Goal: Task Accomplishment & Management: Complete application form

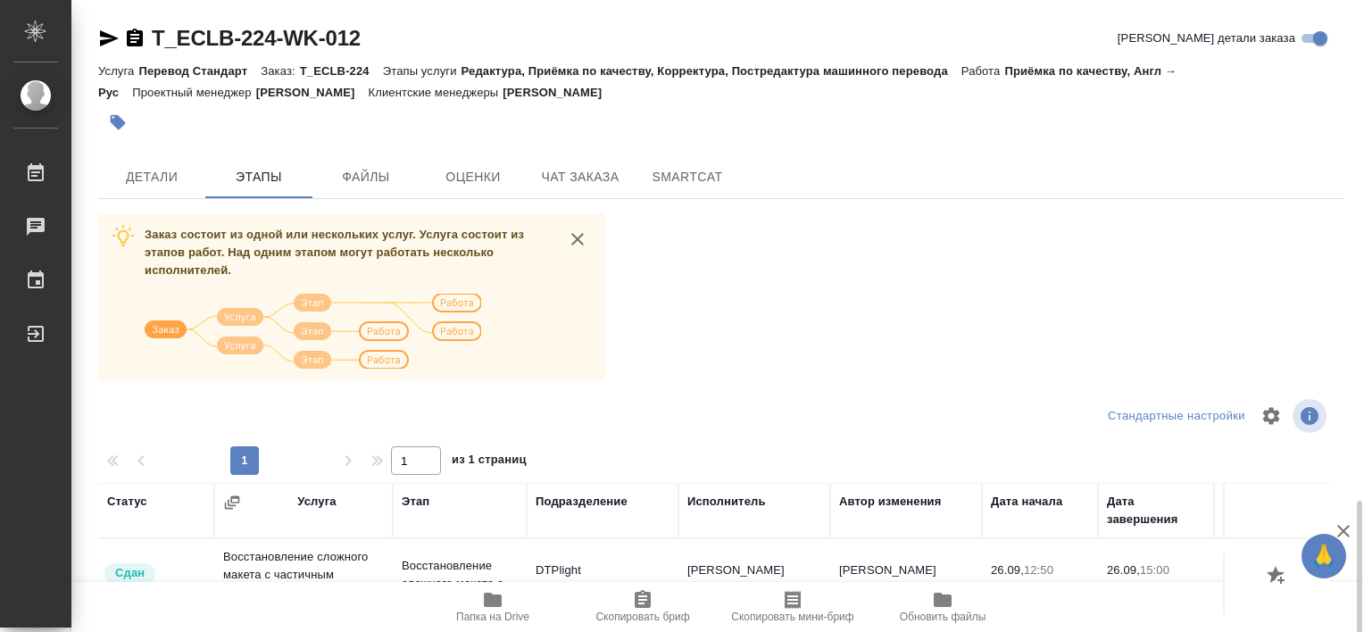
scroll to position [298, 0]
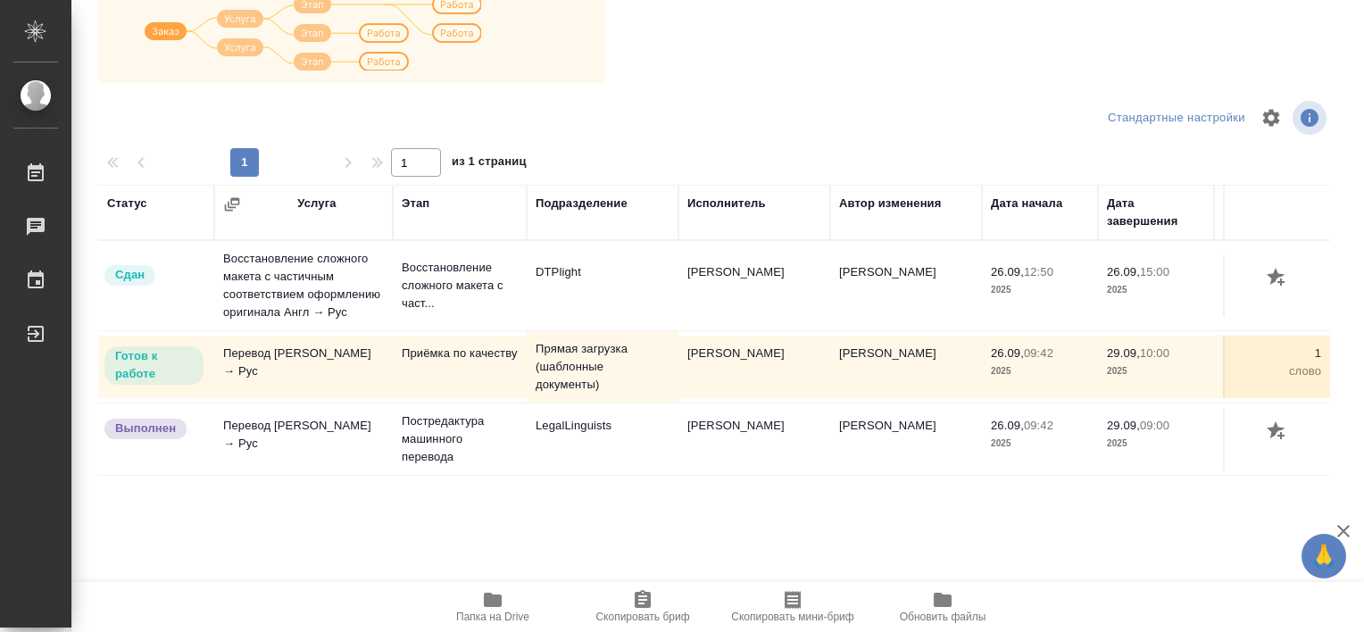
click at [494, 606] on icon "button" at bounding box center [493, 600] width 18 height 14
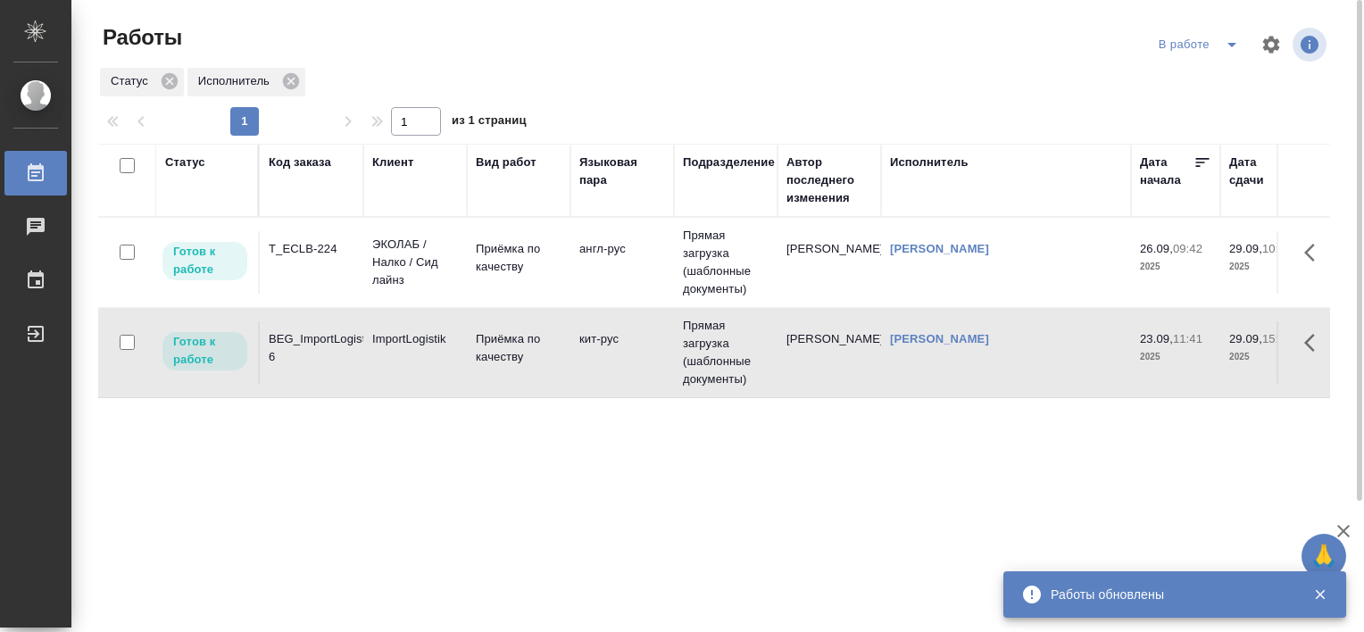
drag, startPoint x: 313, startPoint y: 241, endPoint x: 316, endPoint y: 225, distance: 16.3
click at [316, 235] on td "T_ECLB-224" at bounding box center [312, 262] width 104 height 62
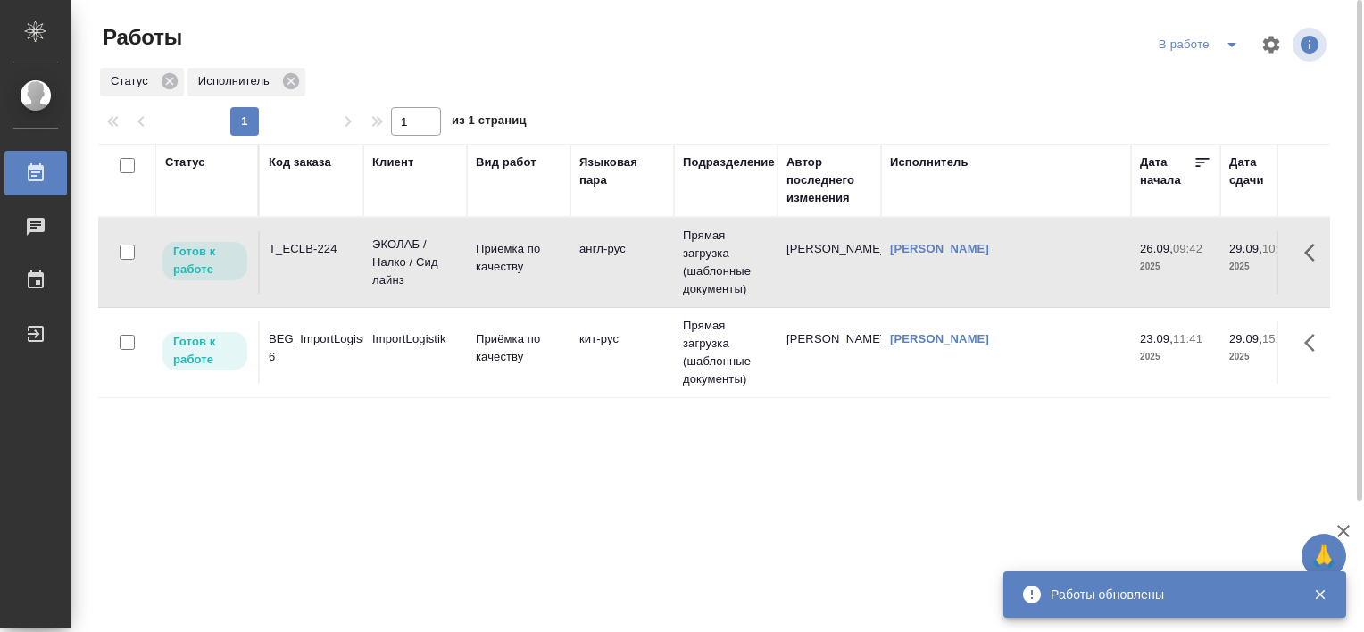
click at [307, 254] on div "T_ECLB-224" at bounding box center [312, 249] width 86 height 18
click at [303, 241] on div "T_ECLB-224" at bounding box center [312, 249] width 86 height 18
click at [310, 246] on div "T_ECLB-224" at bounding box center [312, 249] width 86 height 18
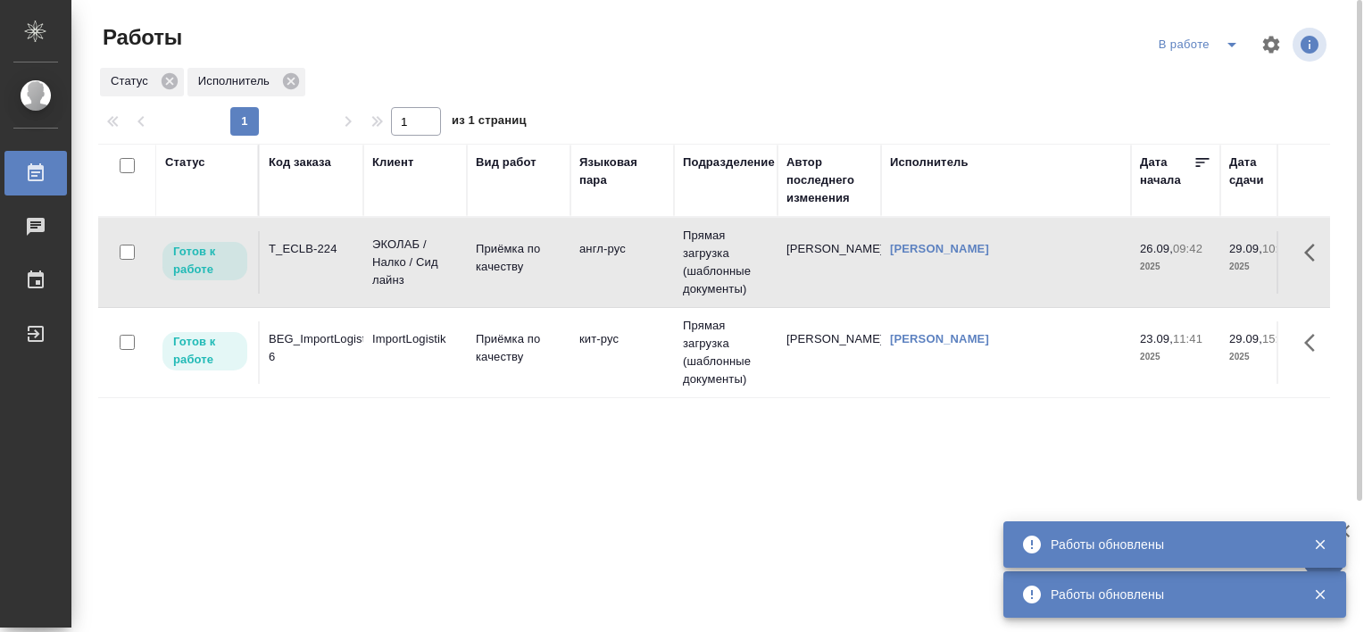
click at [293, 245] on div "T_ECLB-224" at bounding box center [312, 249] width 86 height 18
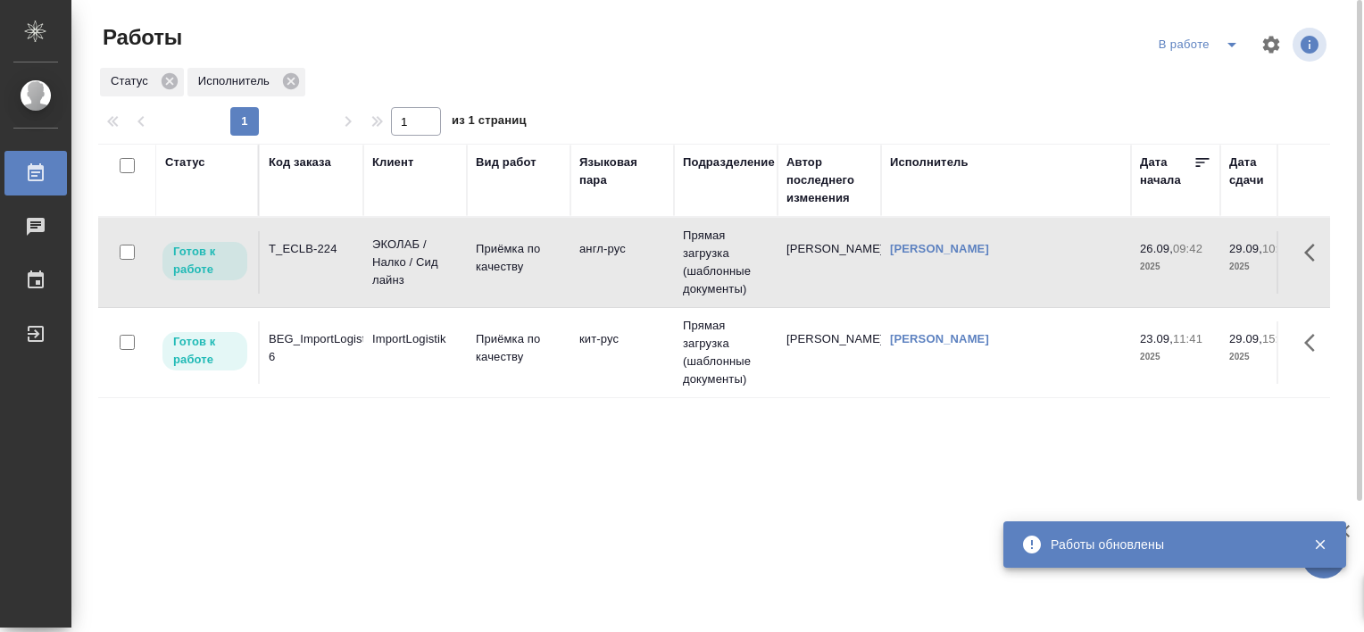
click at [293, 245] on div "T_ECLB-224" at bounding box center [312, 249] width 86 height 18
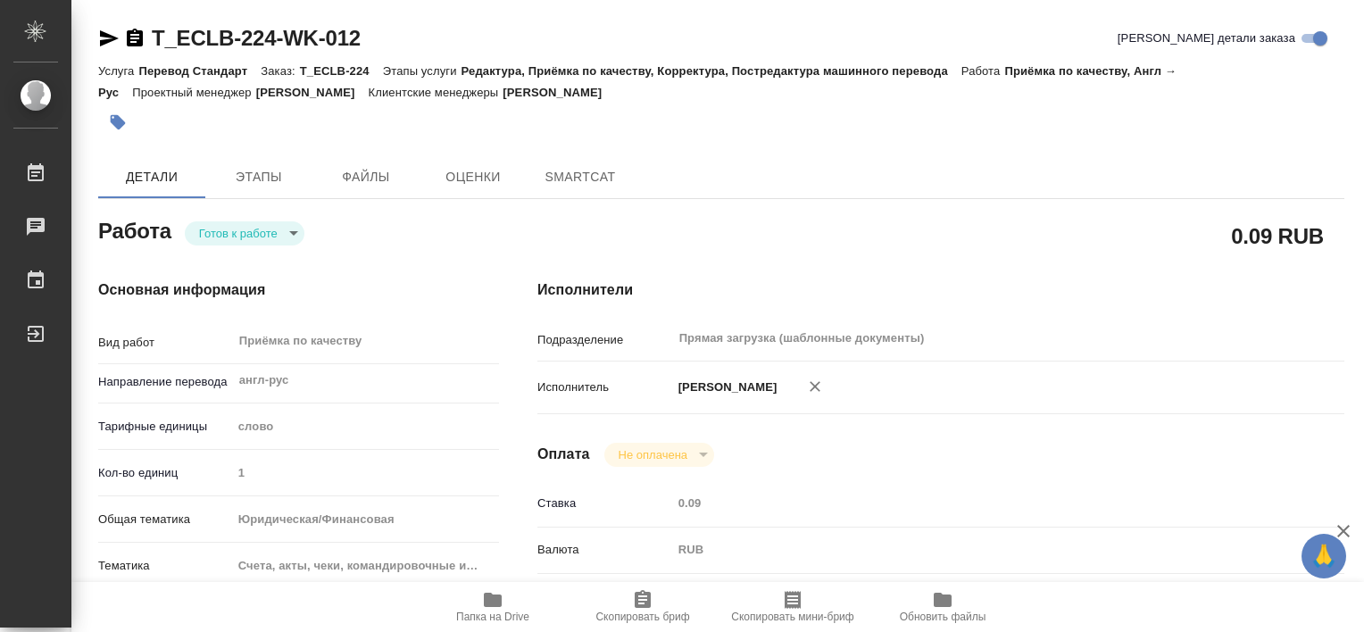
type textarea "x"
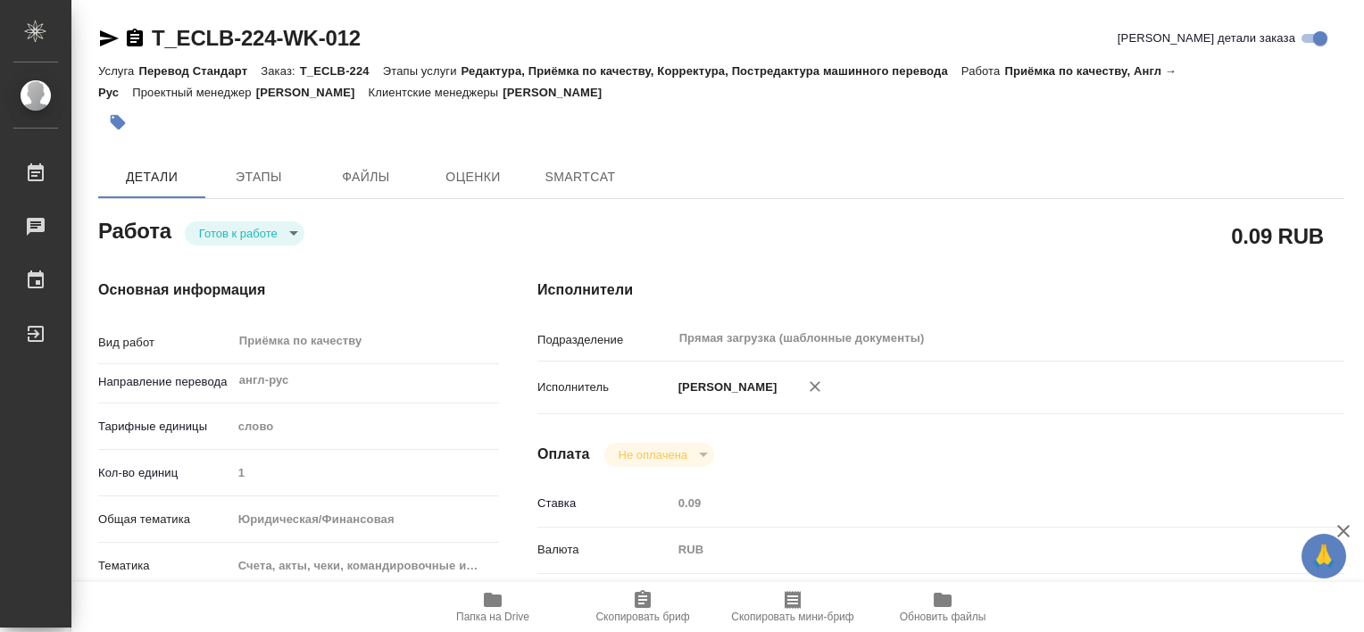
type textarea "x"
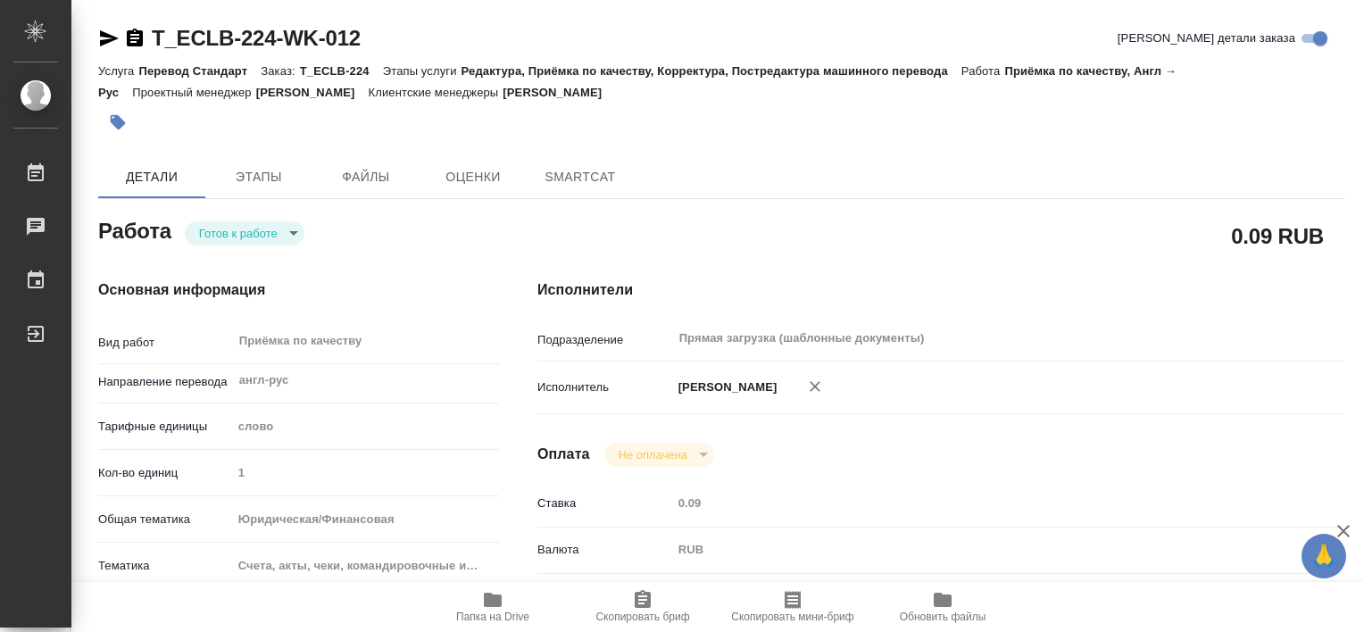
type textarea "x"
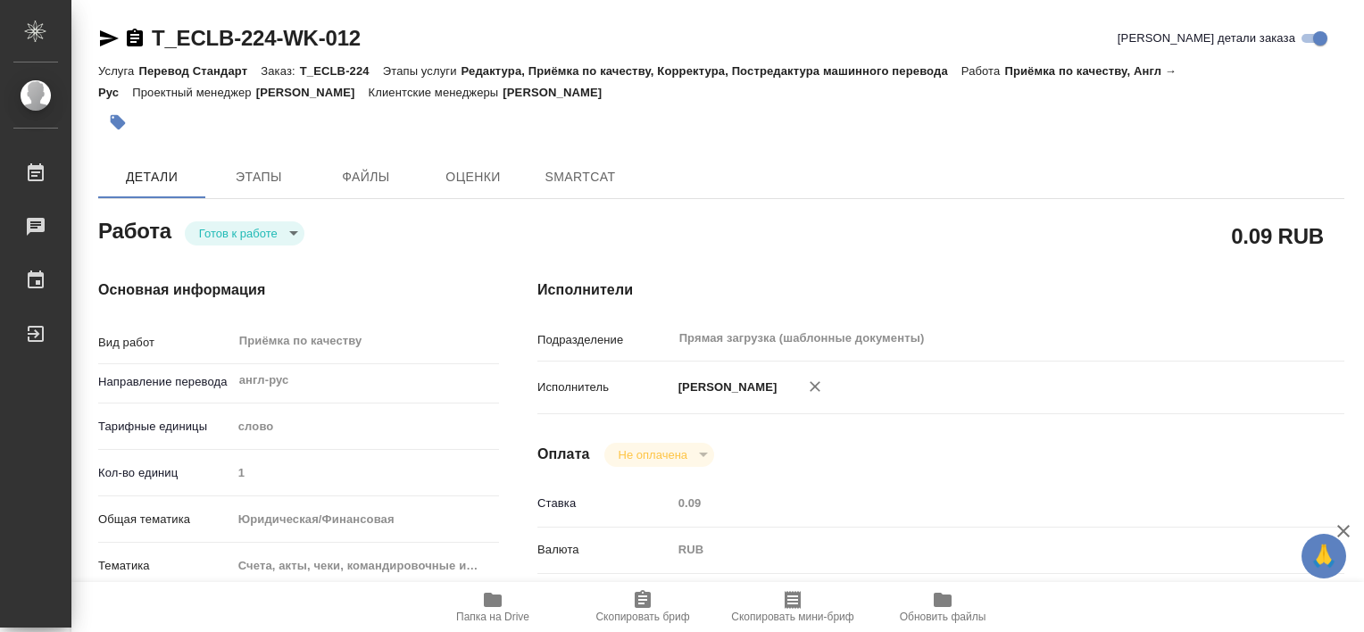
type textarea "x"
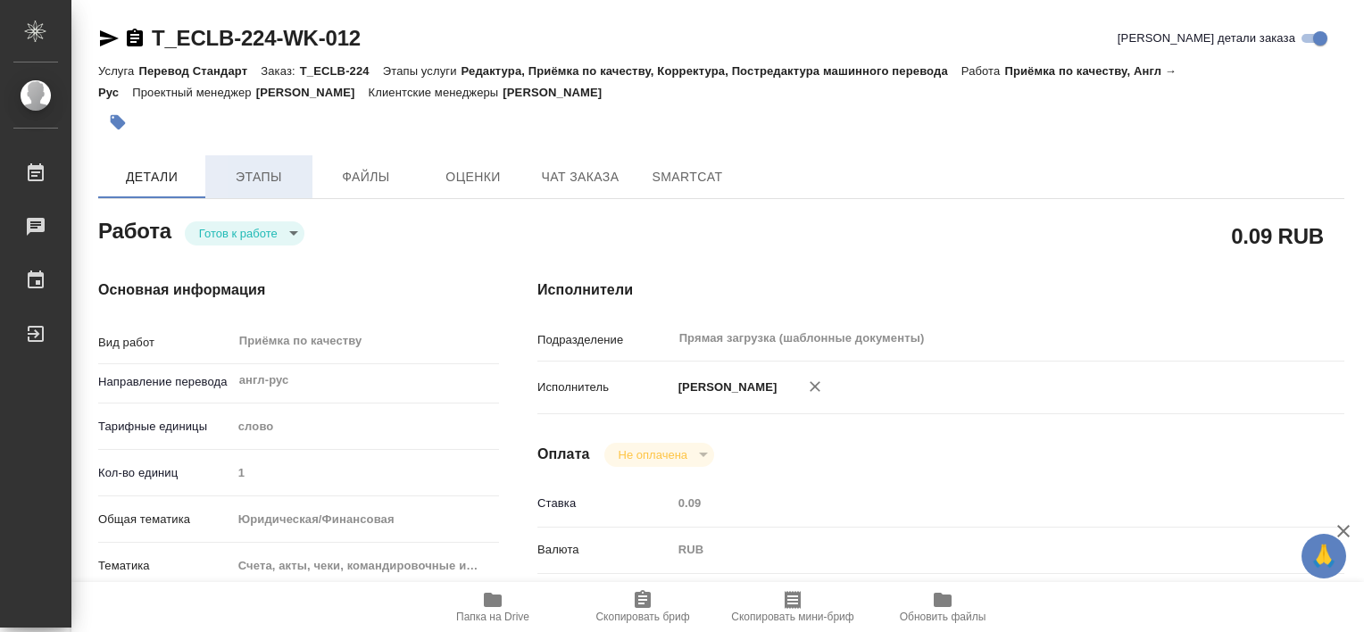
type textarea "x"
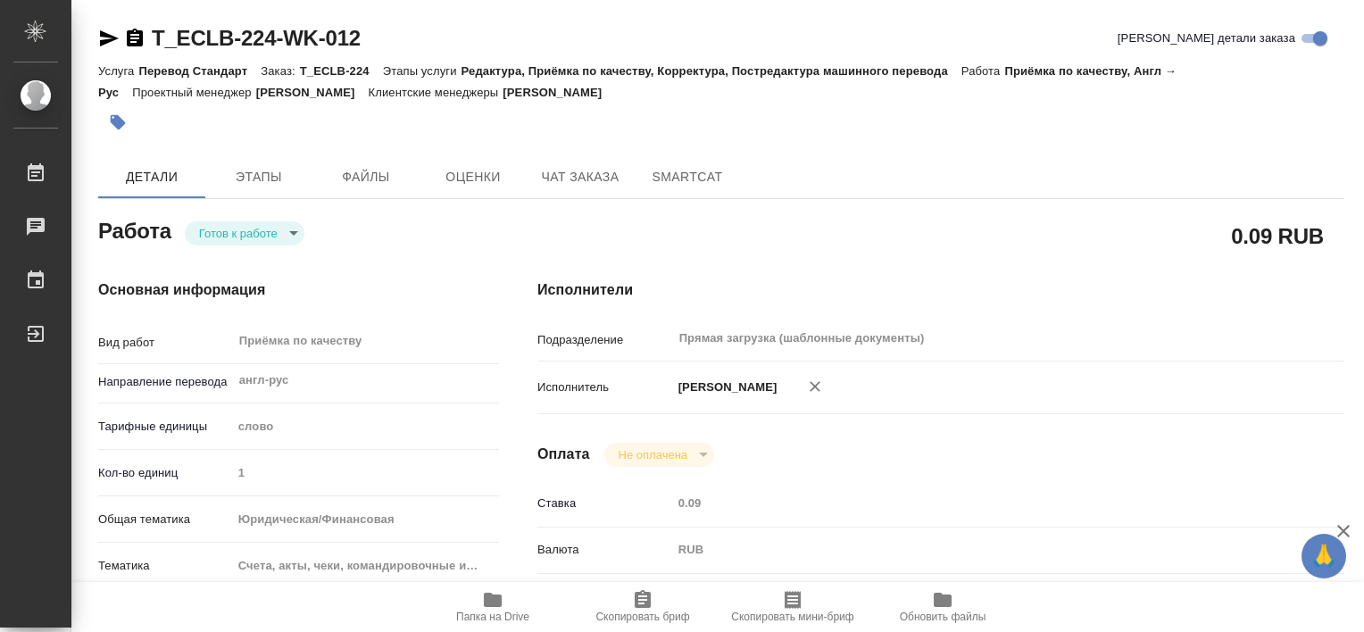
type textarea "x"
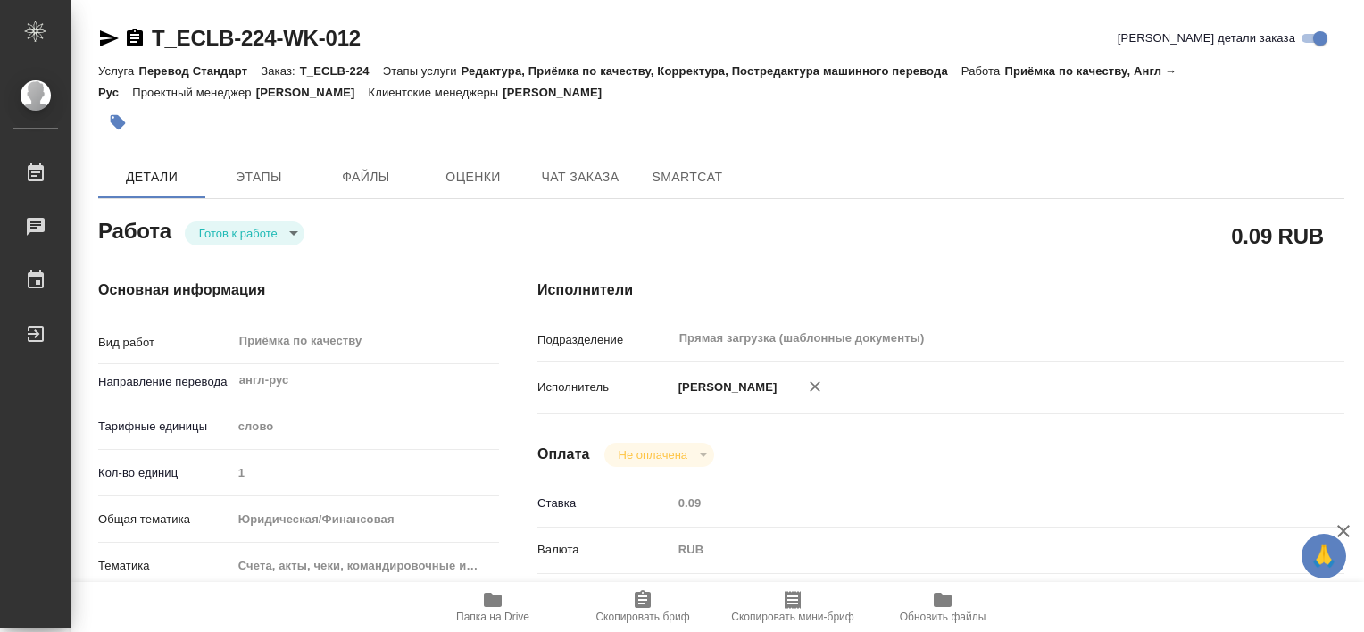
click at [495, 596] on icon "button" at bounding box center [493, 600] width 18 height 14
type textarea "x"
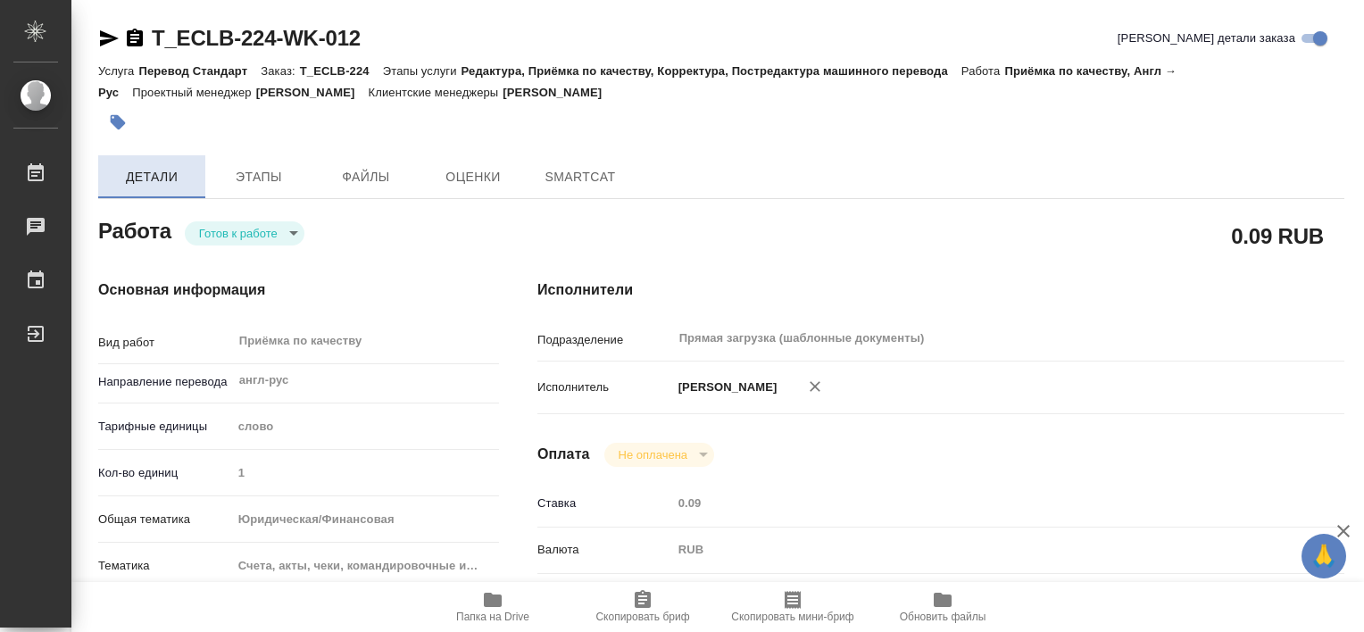
type textarea "x"
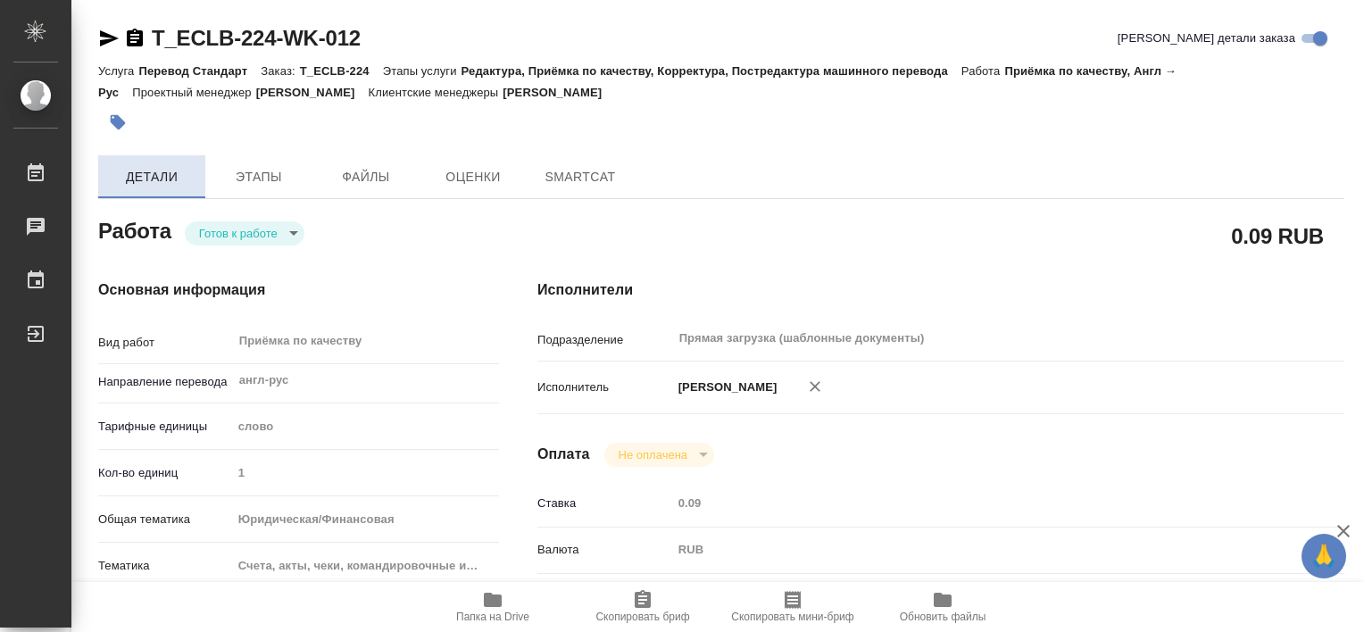
type textarea "x"
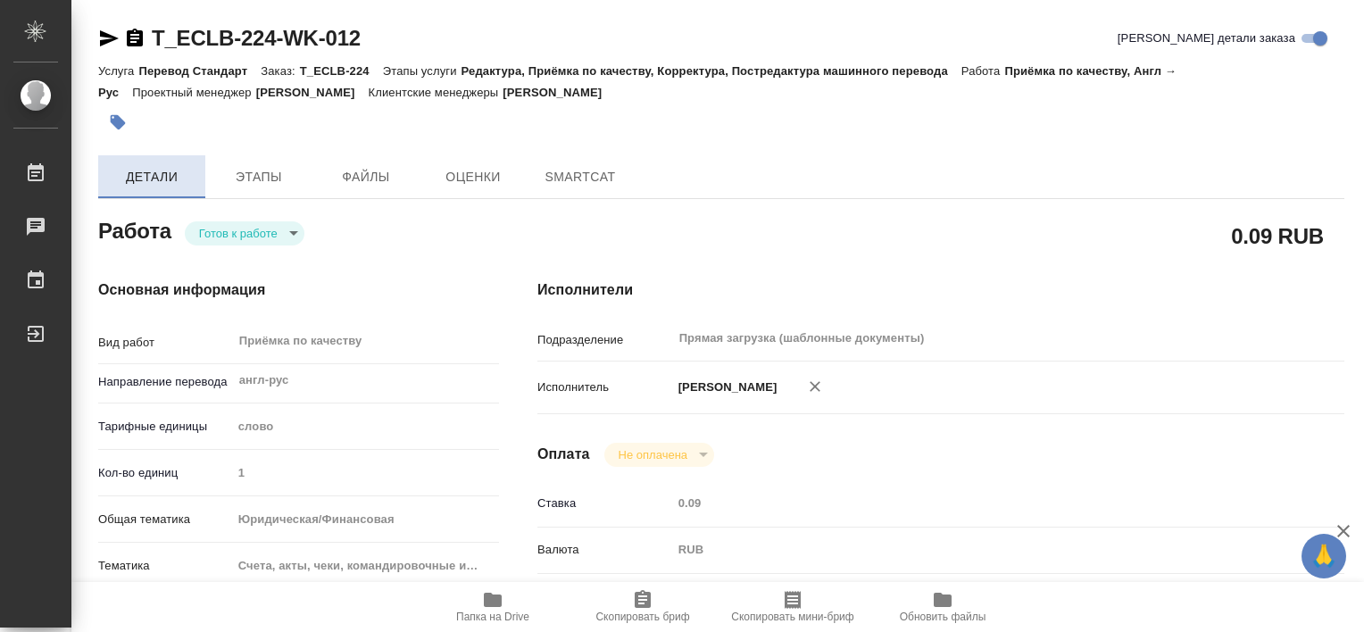
type textarea "x"
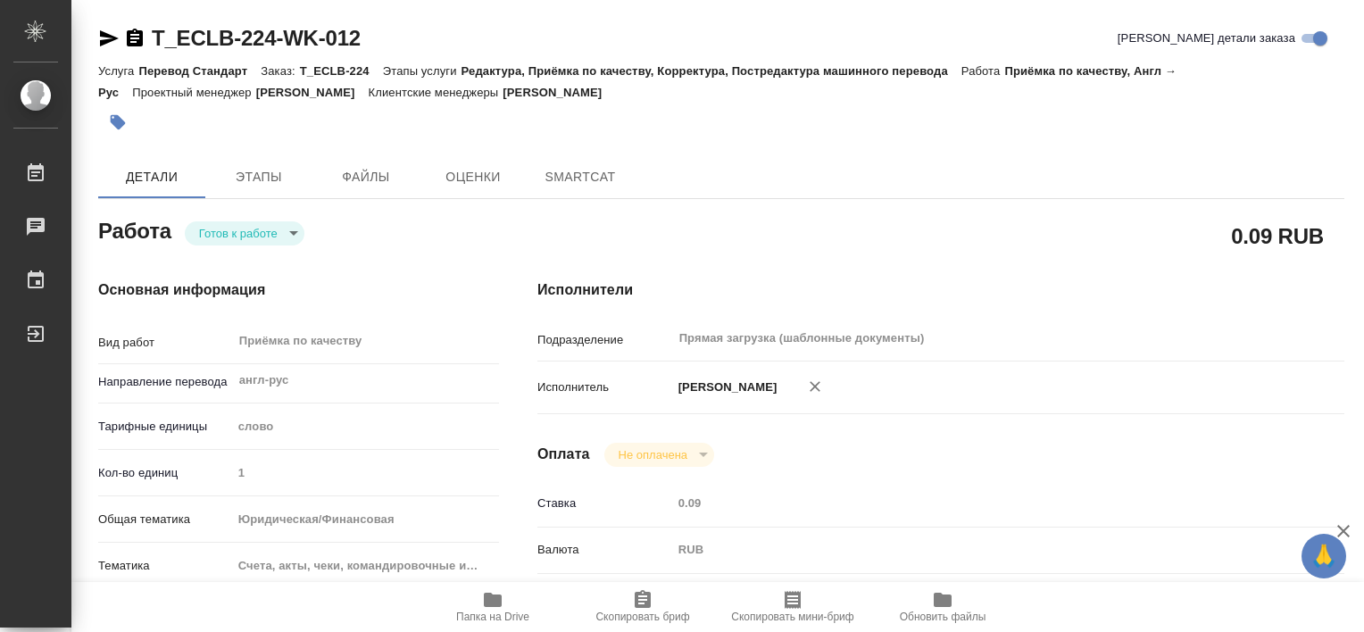
type textarea "x"
click at [116, 124] on icon "button" at bounding box center [118, 122] width 18 height 18
type textarea "x"
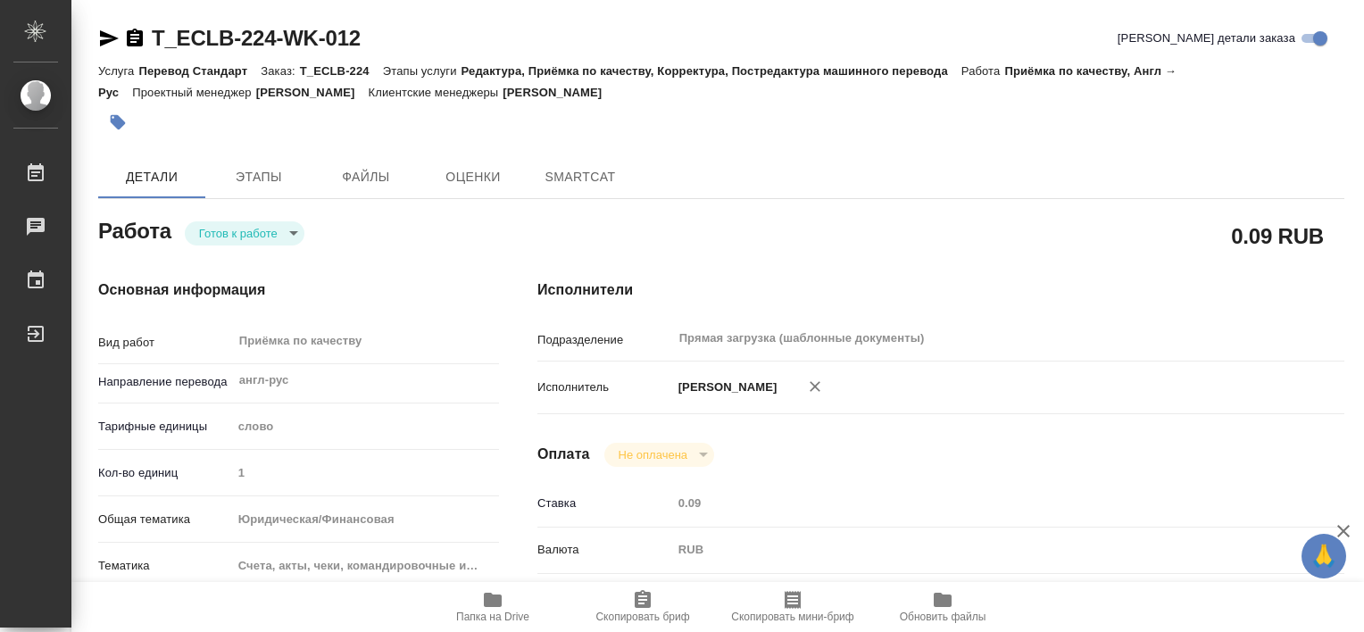
type textarea "x"
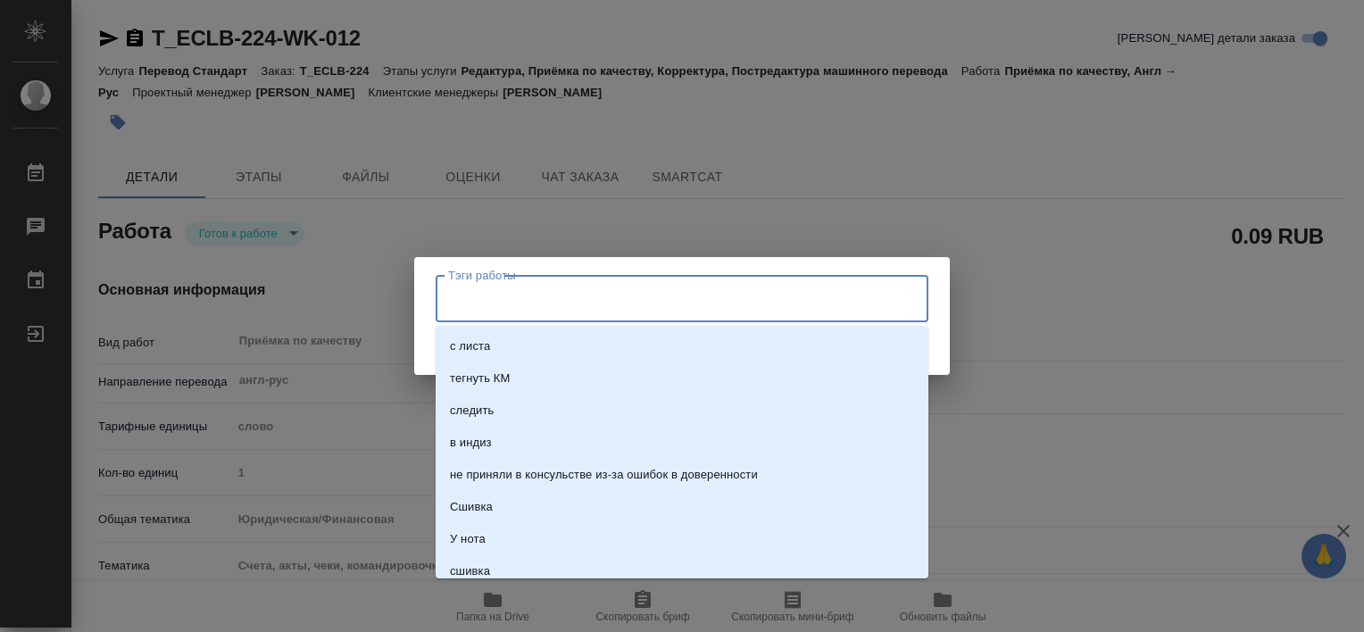
type textarea "x"
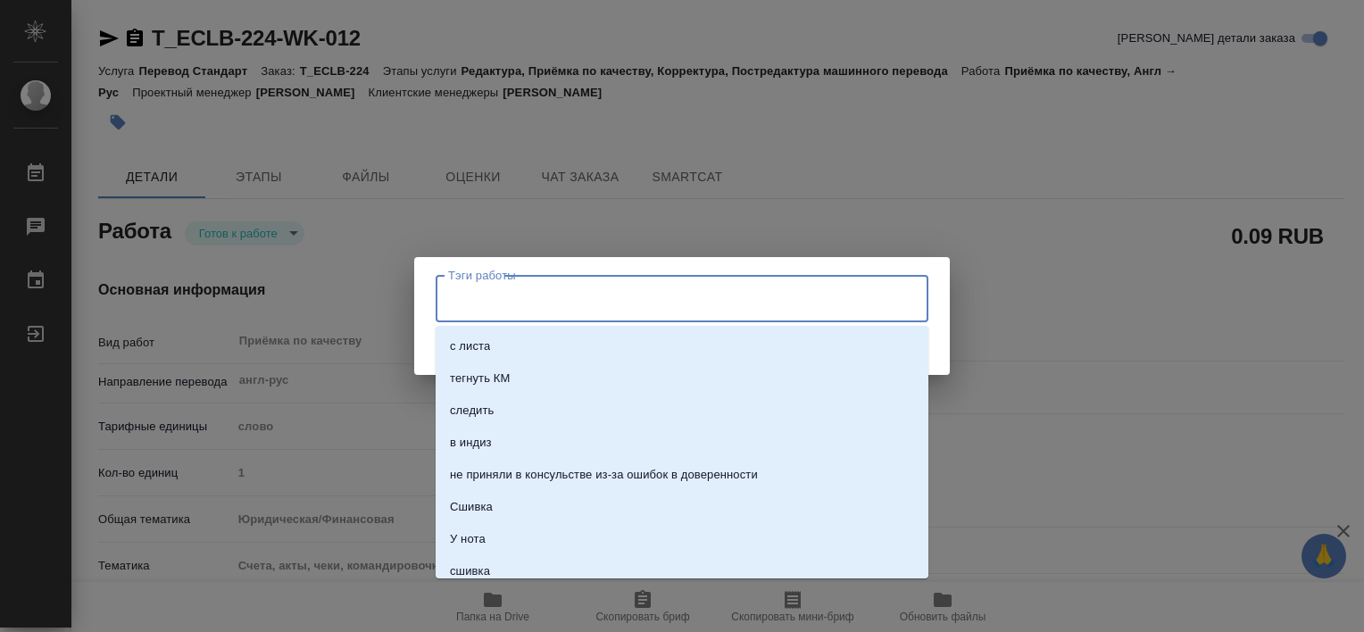
click at [489, 309] on input "Тэги работы" at bounding box center [665, 298] width 443 height 30
type textarea "x"
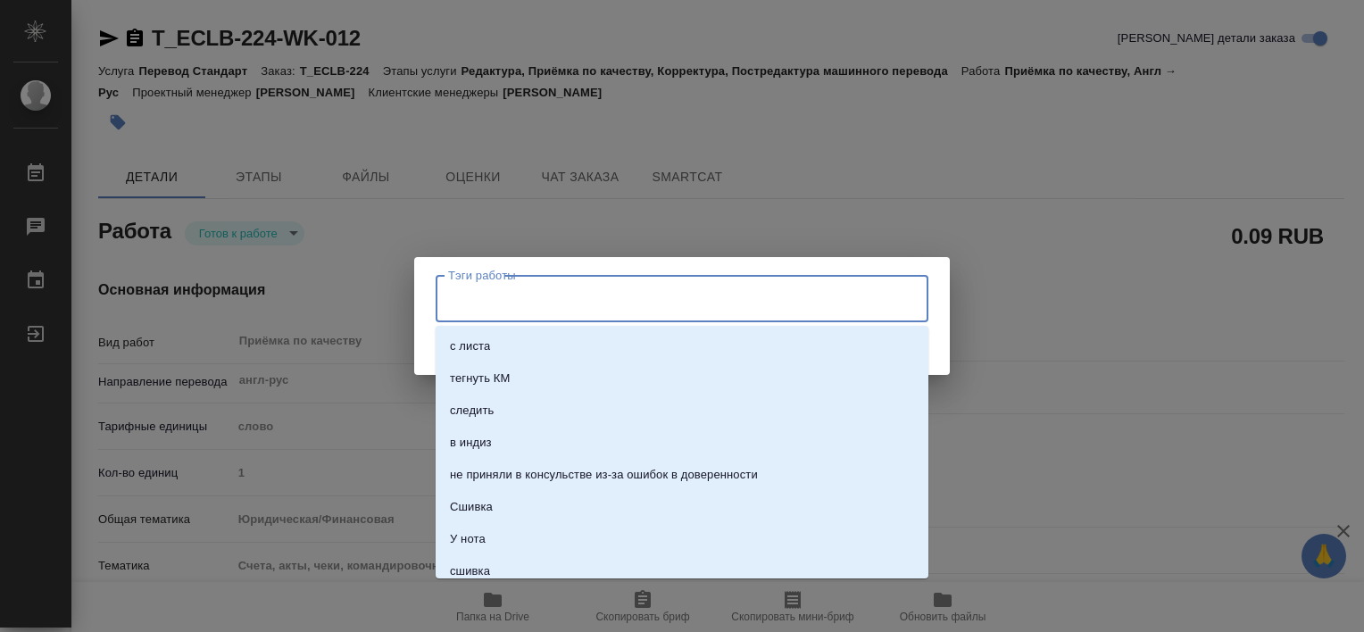
type textarea "x"
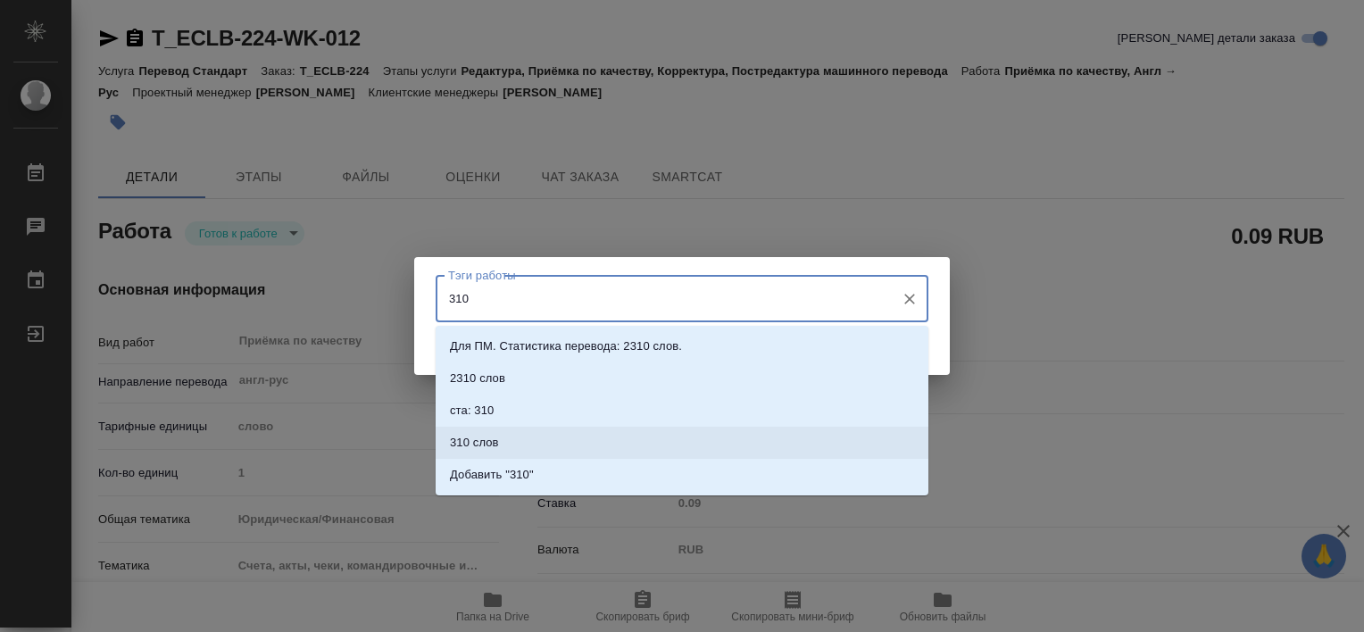
type input "310"
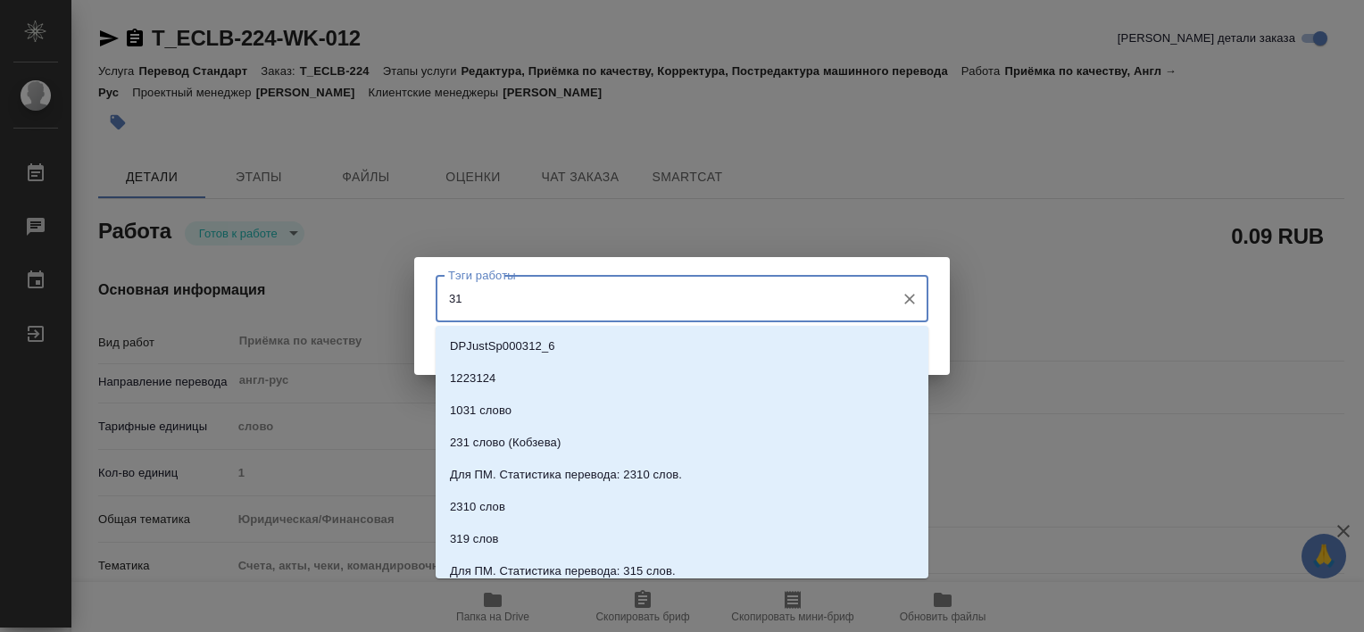
type input "310"
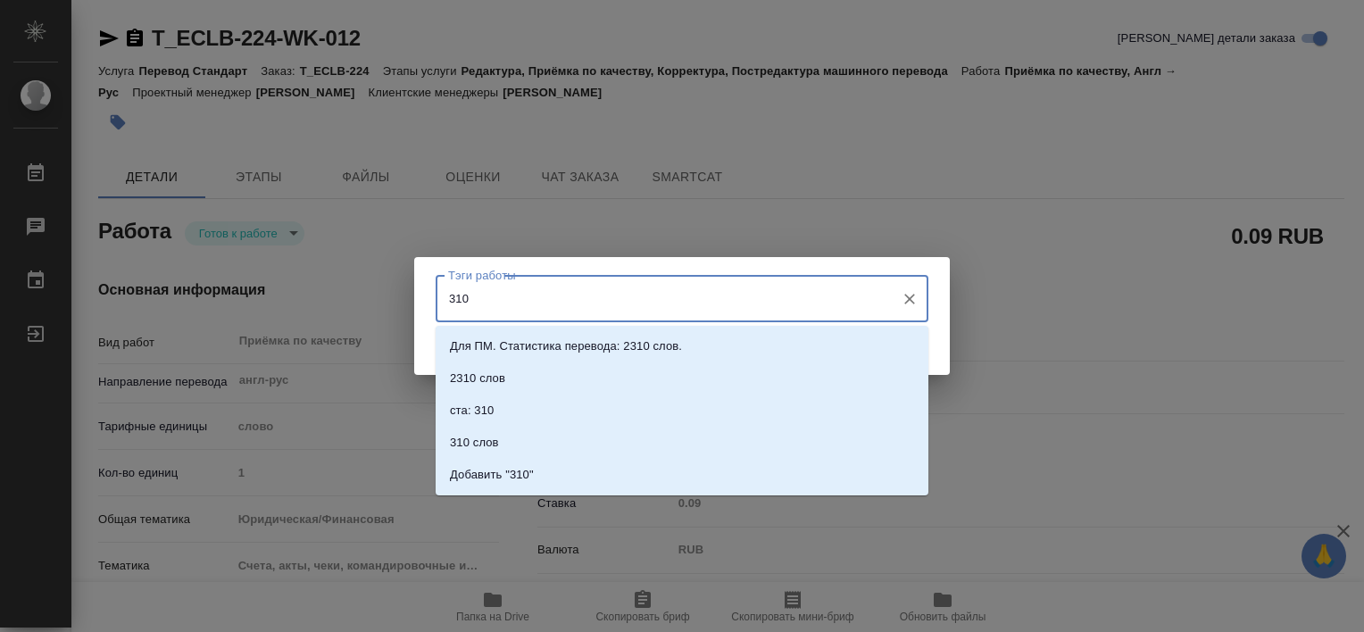
drag, startPoint x: 662, startPoint y: 300, endPoint x: 653, endPoint y: 290, distance: 13.9
click at [653, 290] on input "310" at bounding box center [665, 298] width 443 height 30
click at [606, 306] on input "310" at bounding box center [665, 298] width 443 height 30
click at [503, 294] on input "310" at bounding box center [665, 298] width 443 height 30
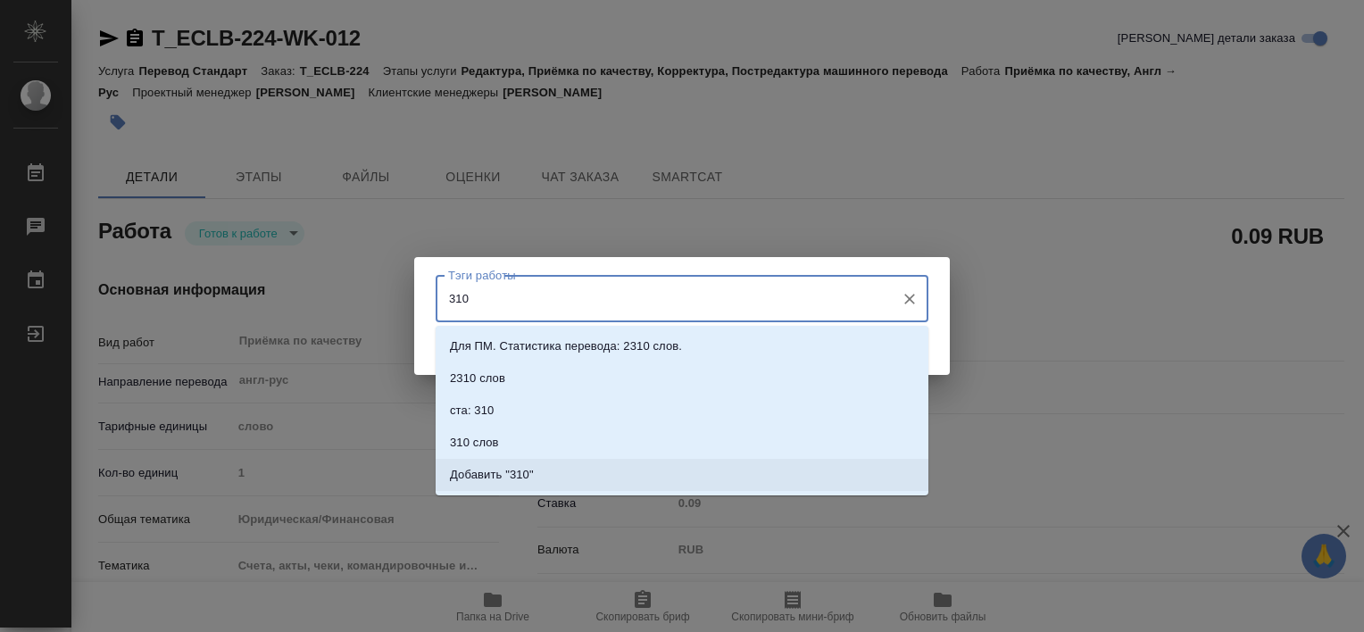
click at [771, 472] on li "Добавить "310"" at bounding box center [682, 475] width 493 height 32
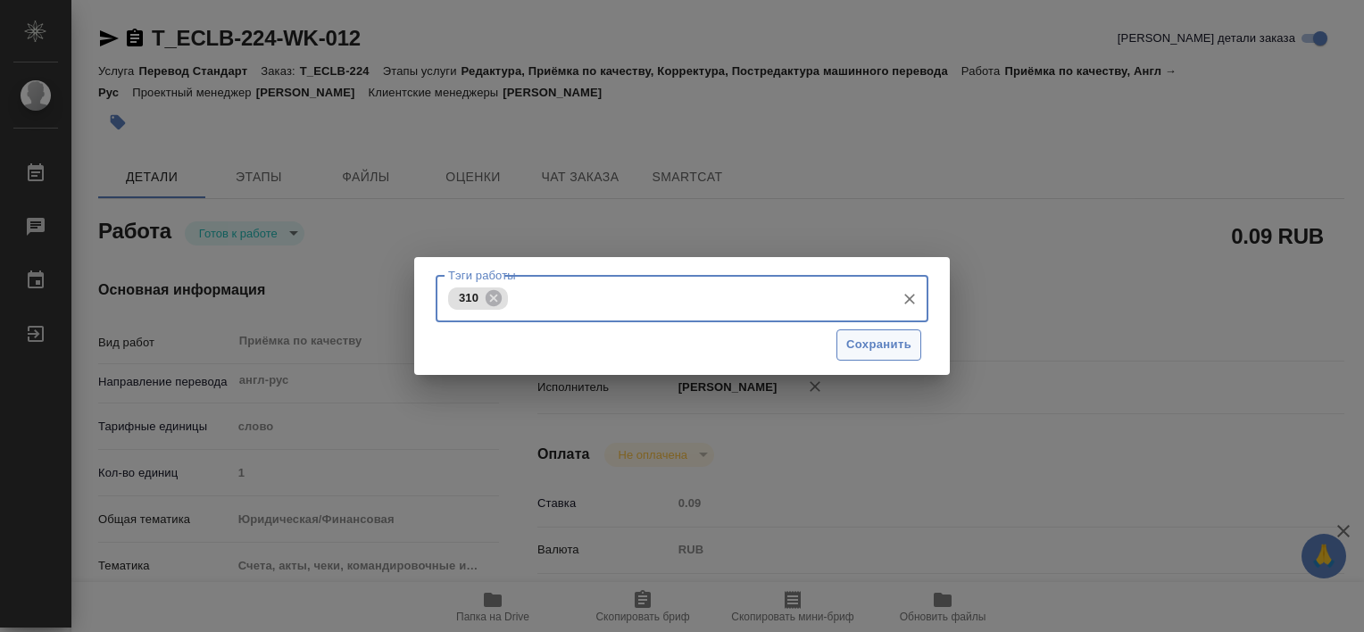
drag, startPoint x: 884, startPoint y: 345, endPoint x: 863, endPoint y: 357, distance: 23.6
click at [889, 337] on span "Сохранить" at bounding box center [878, 345] width 65 height 21
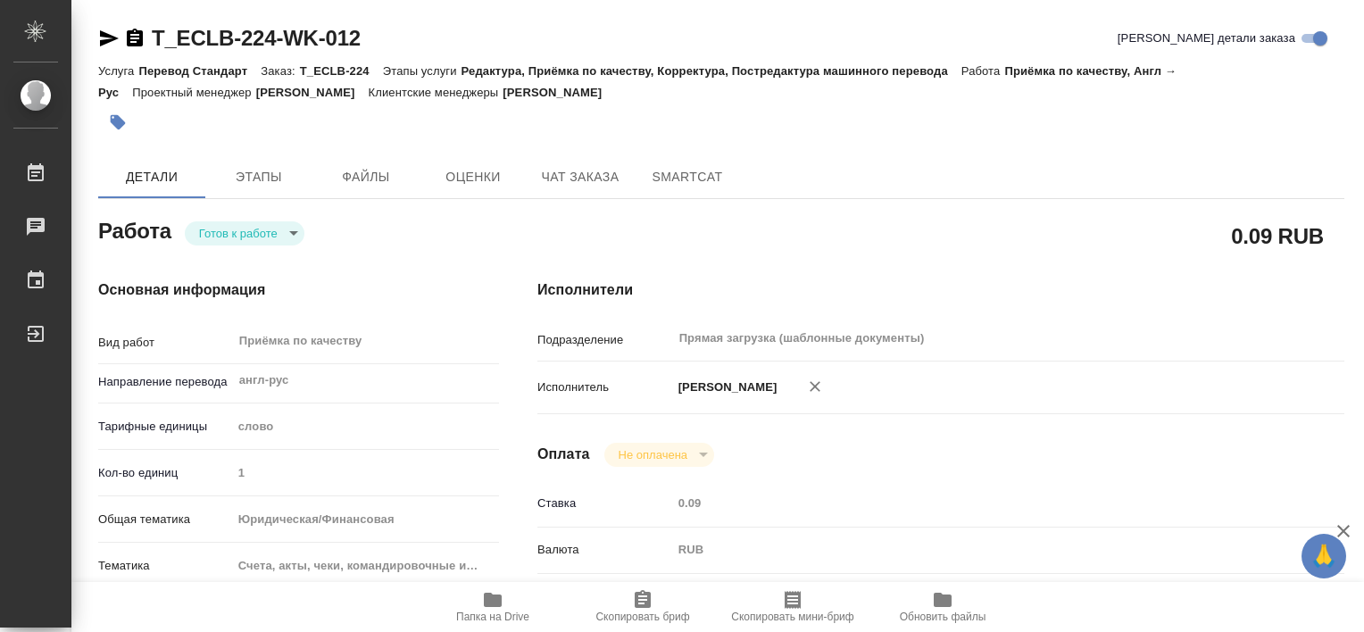
type input "readyForWork"
type textarea "Приёмка по качеству"
type textarea "x"
type input "англ-рус"
type input "5a8b1489cc6b4906c91bfd90"
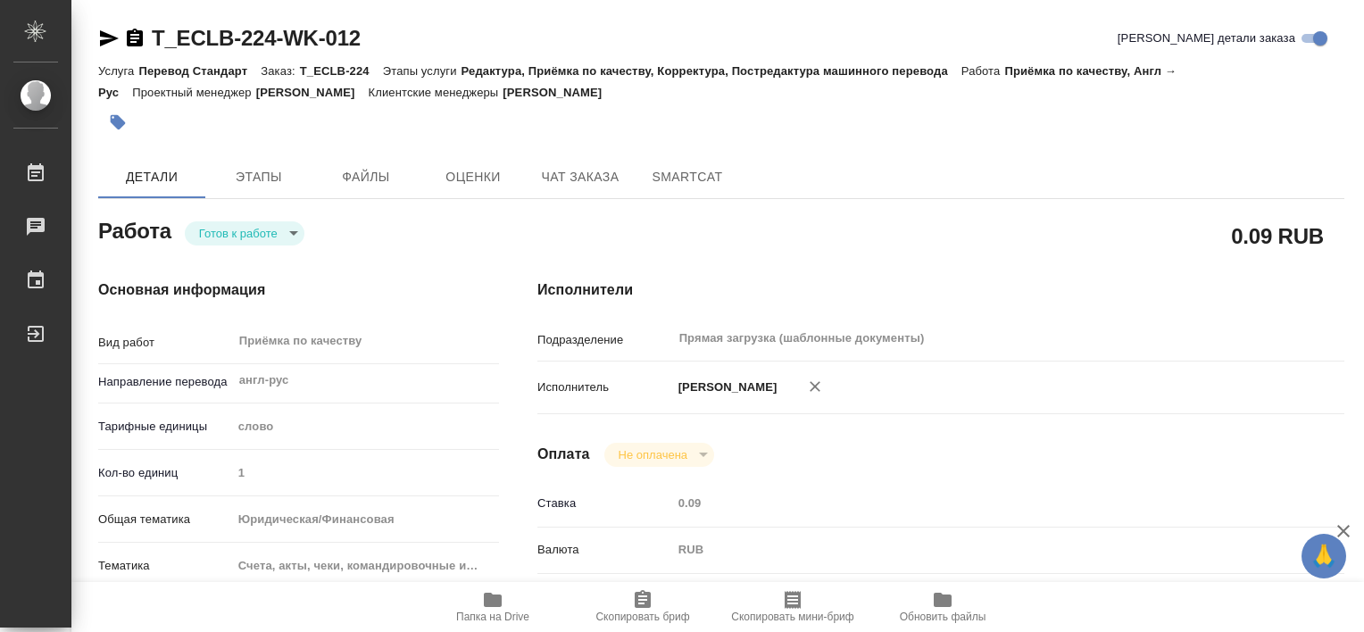
type input "1"
type input "yr-fn"
type input "5f647205b73bc97568ca66c0"
checkbox input "true"
type input "26.09.2025 09:42"
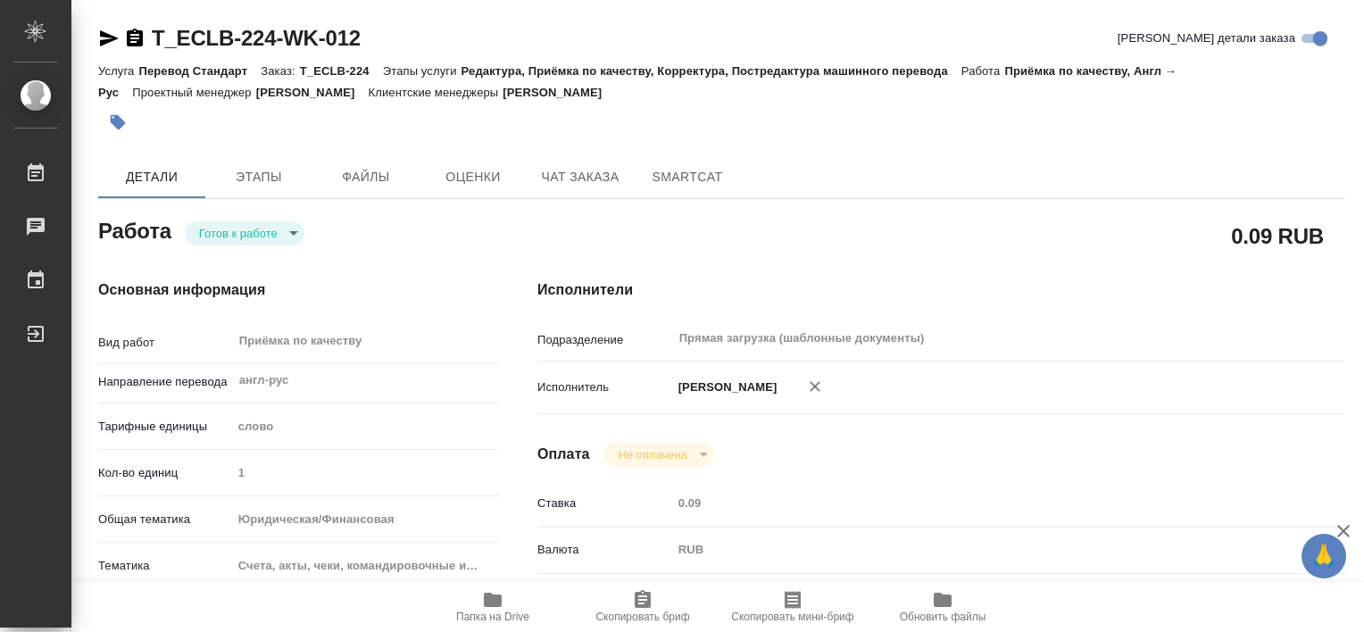
type input "29.09.2025 10:00"
type input "Прямая загрузка (шаблонные документы)"
type input "notPayed"
type input "0.09"
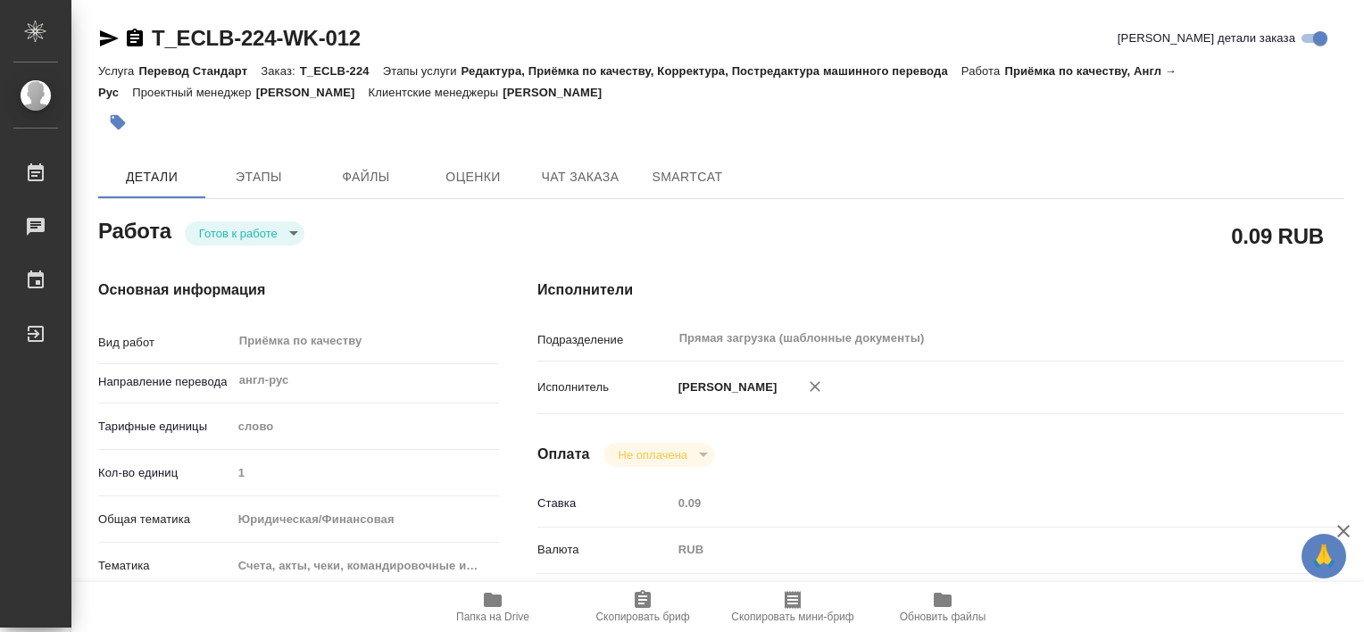
type input "RUB"
type input "[PERSON_NAME]"
type textarea "x"
type textarea "/Clients/ECOLAB/Orders/T_ECLB-224/Corrected/T_ECLB-224-WK-012"
type textarea "x"
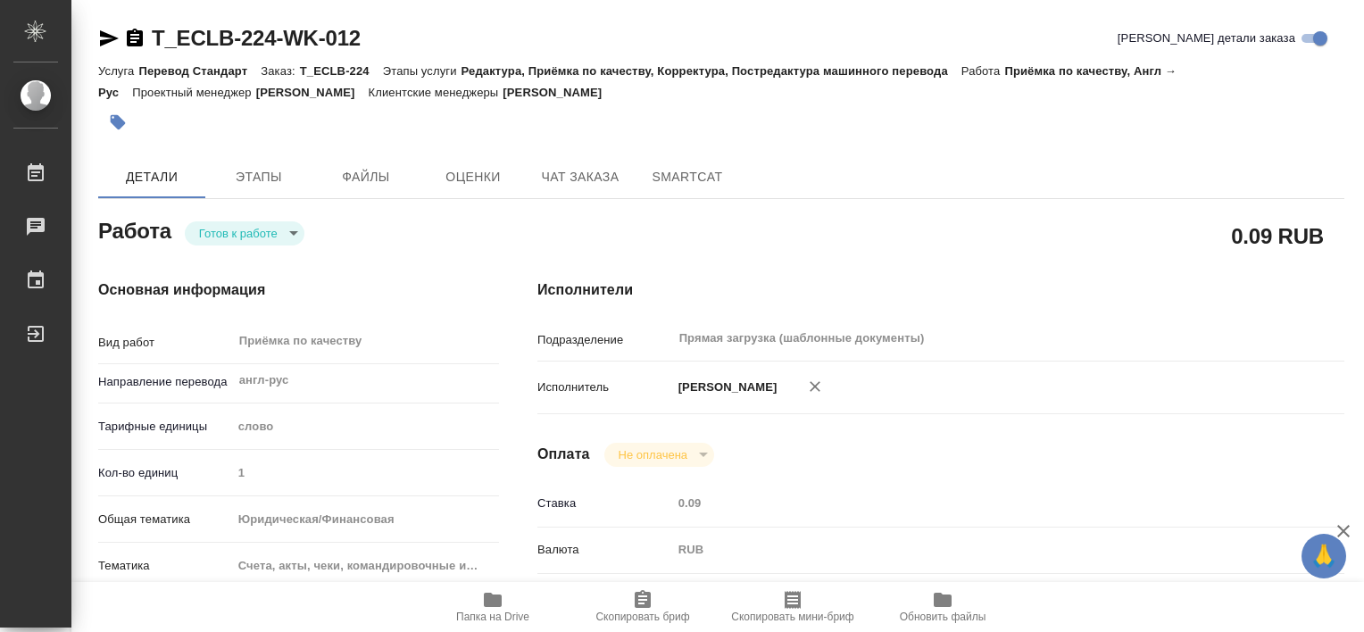
type input "T_ECLB-224"
type input "Перевод Стандарт"
type input "Редактура, Приёмка по качеству, Корректура, Постредактура машинного перевода"
type input "[PERSON_NAME]"
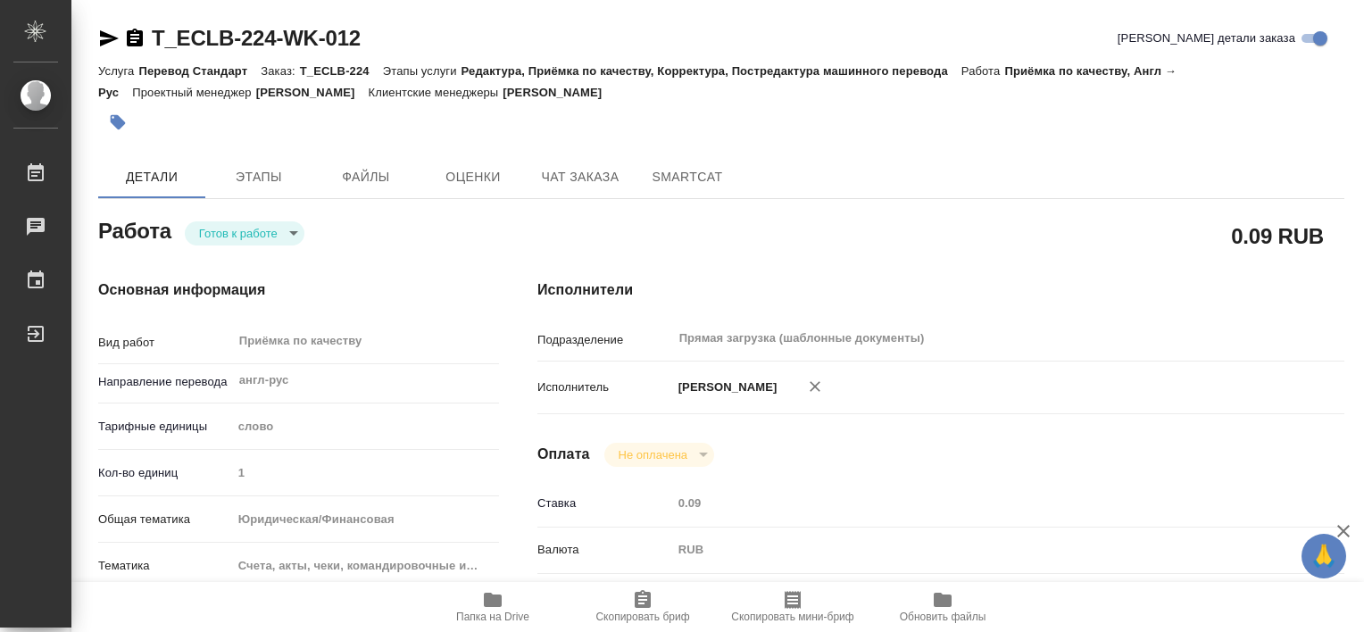
type input "/Clients/ECOLAB/Orders/T_ECLB-224"
type textarea "x"
type textarea "анг-рус под зпк"
type textarea "x"
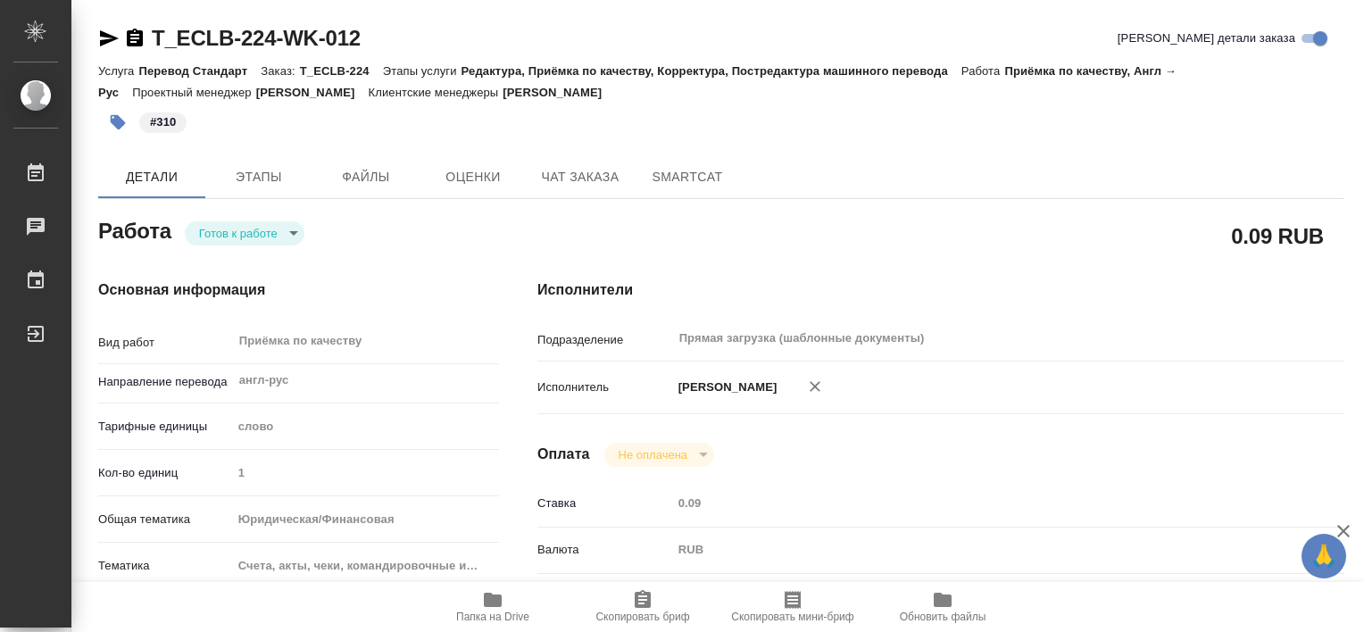
type textarea "x"
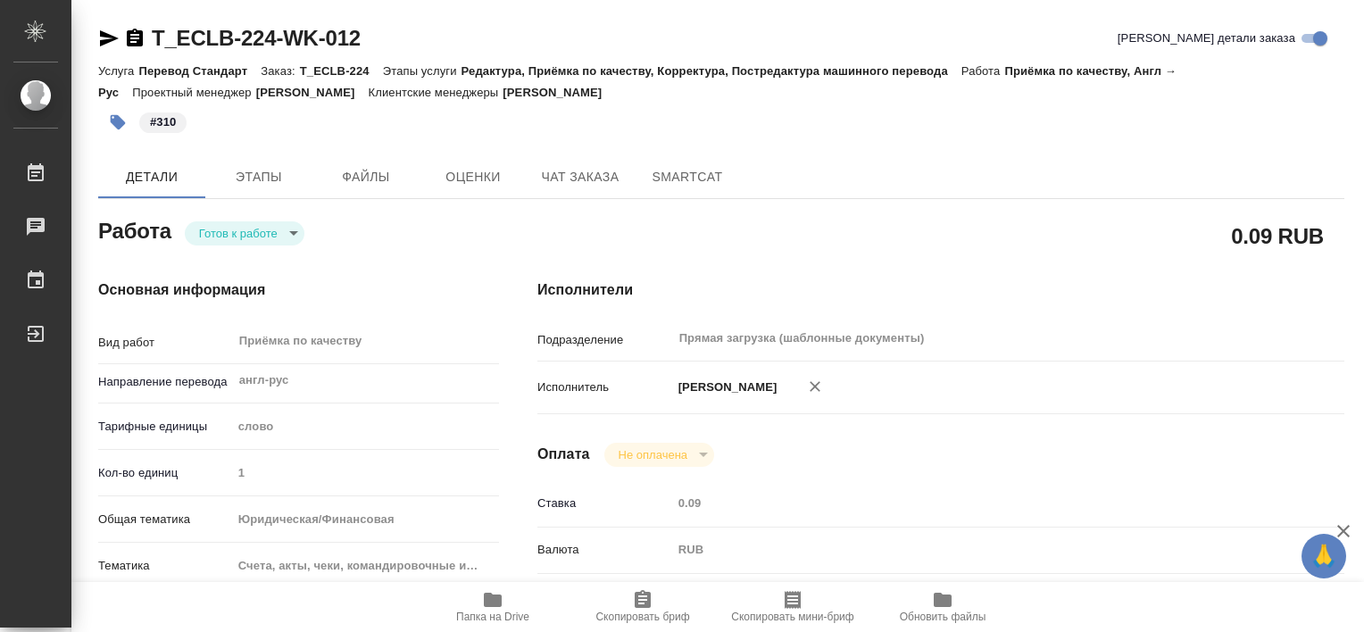
type textarea "x"
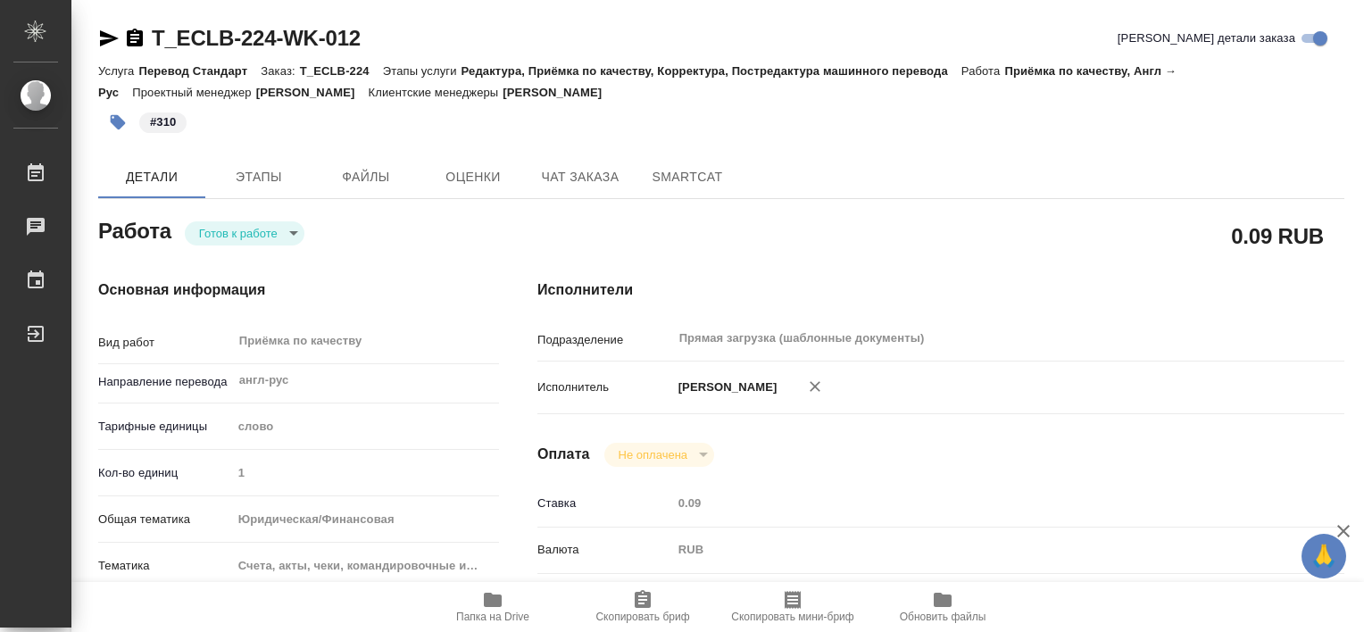
type textarea "x"
click at [246, 230] on body "🙏 .cls-1 fill:#fff; AWATERA Tretyakova Valeriya Работы 0 Чаты График Выйти T_EC…" at bounding box center [682, 316] width 1364 height 632
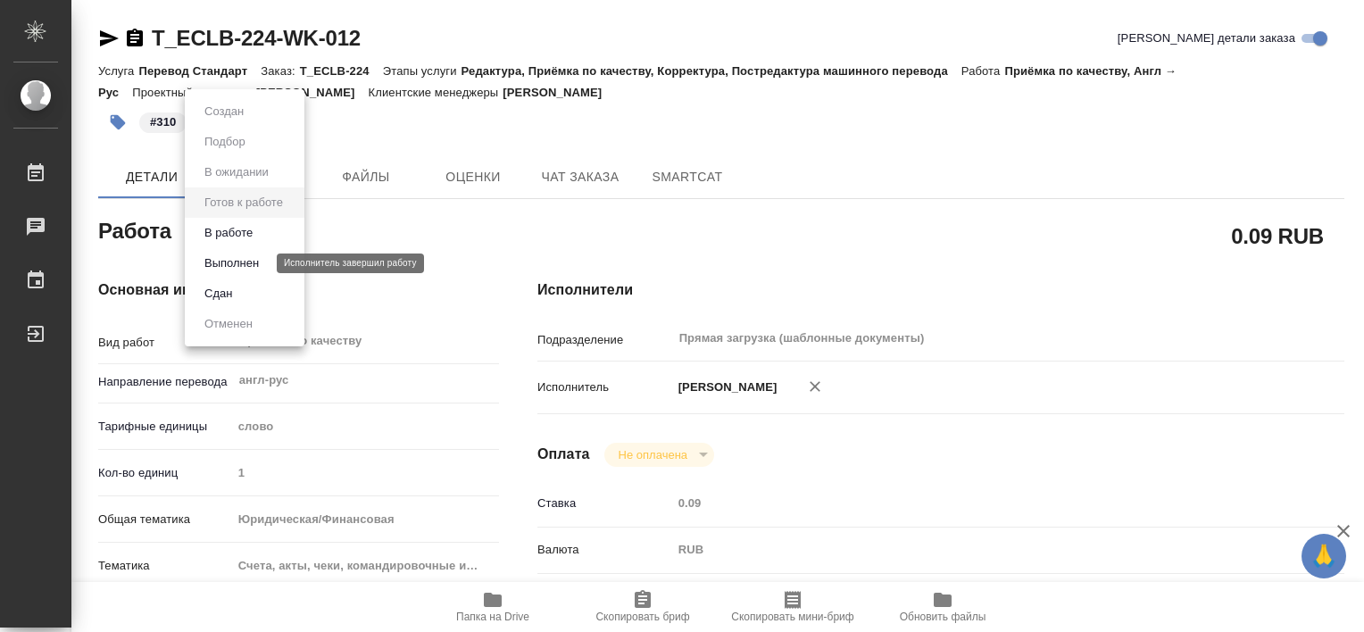
click at [257, 262] on button "Выполнен" at bounding box center [231, 264] width 65 height 20
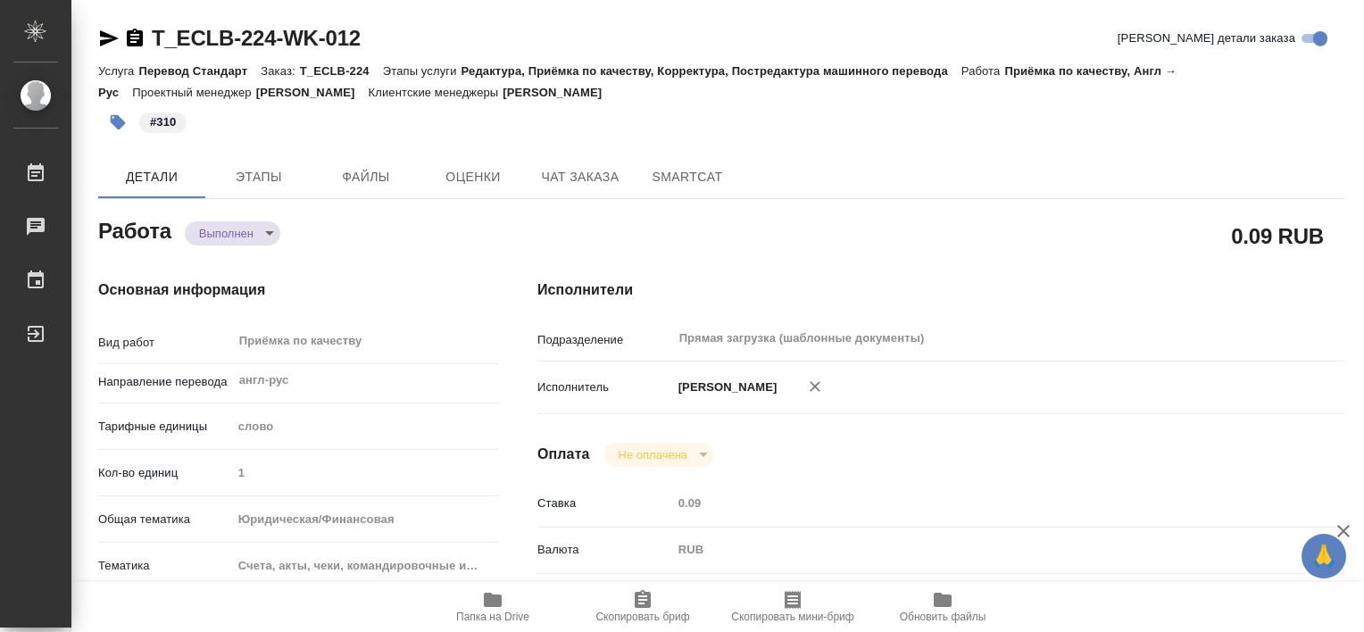
type textarea "x"
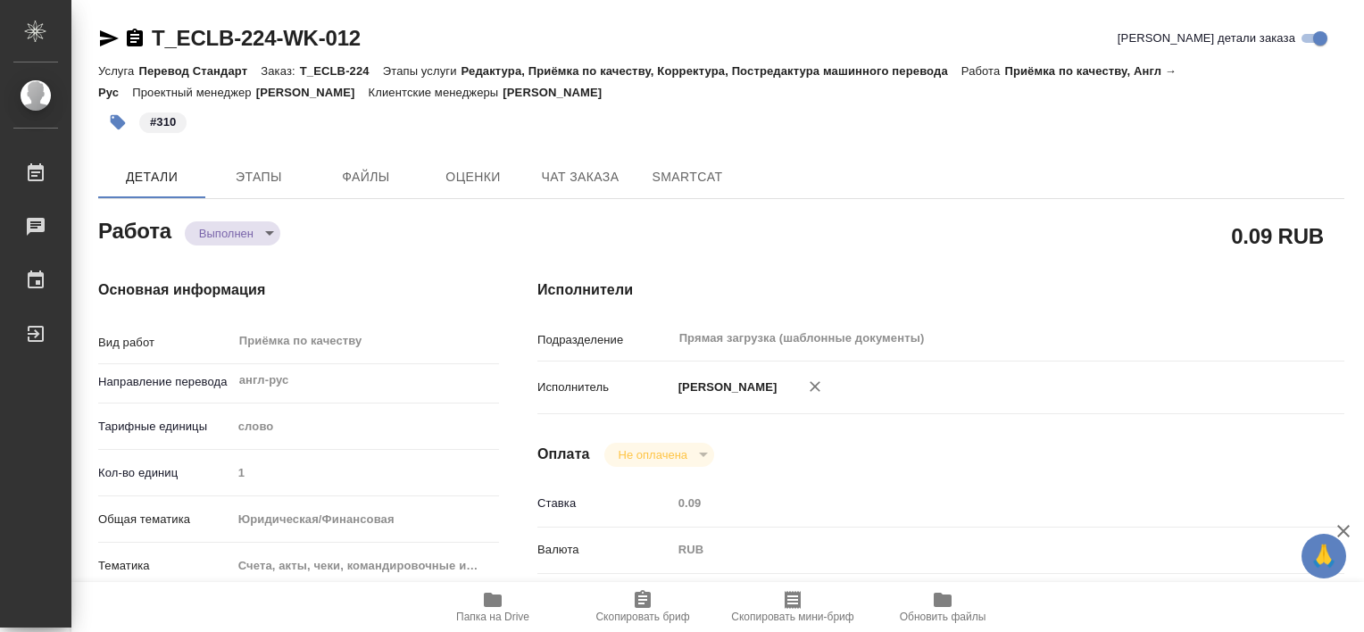
type textarea "x"
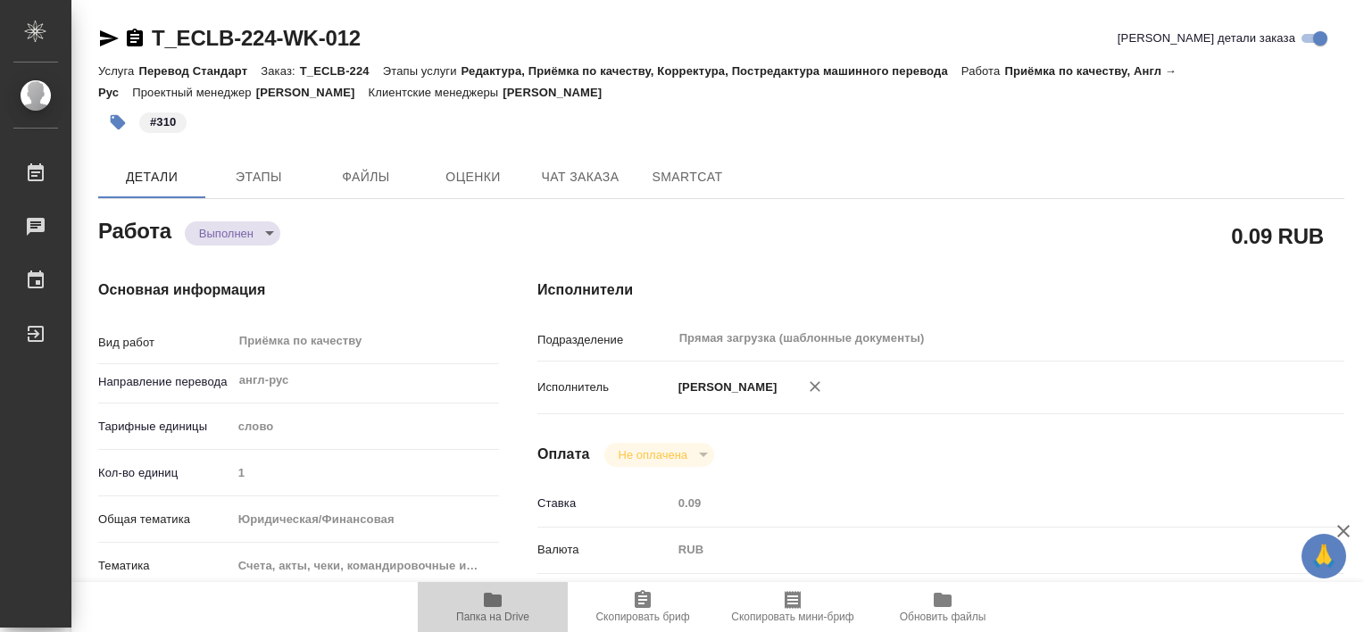
click at [486, 607] on icon "button" at bounding box center [492, 599] width 21 height 21
drag, startPoint x: 561, startPoint y: 94, endPoint x: 689, endPoint y: 99, distance: 128.7
click at [689, 99] on div "Услуга Перевод Стандарт Заказ: T_ECLB-224 Этапы услуги Редактура, Приёмка по ка…" at bounding box center [721, 81] width 1246 height 43
drag, startPoint x: 689, startPoint y: 99, endPoint x: 665, endPoint y: 93, distance: 24.9
copy p "[PERSON_NAME]"
